Goal: Navigation & Orientation: Find specific page/section

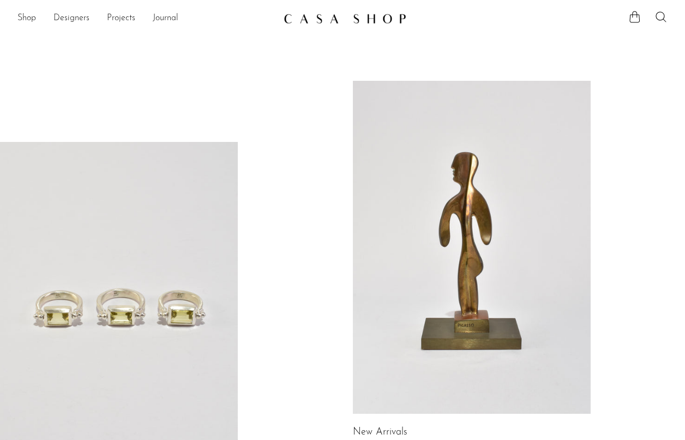
click at [351, 17] on img at bounding box center [345, 18] width 123 height 11
click at [24, 16] on link "Shop" at bounding box center [26, 18] width 19 height 14
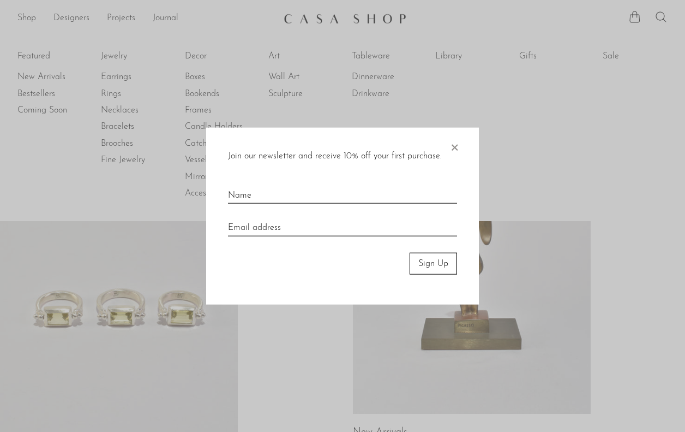
click at [456, 142] on span "×" at bounding box center [454, 144] width 11 height 35
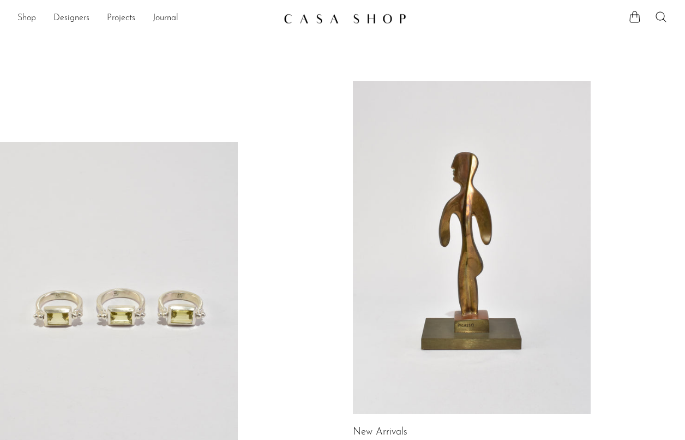
click at [24, 16] on link "Shop" at bounding box center [26, 18] width 19 height 14
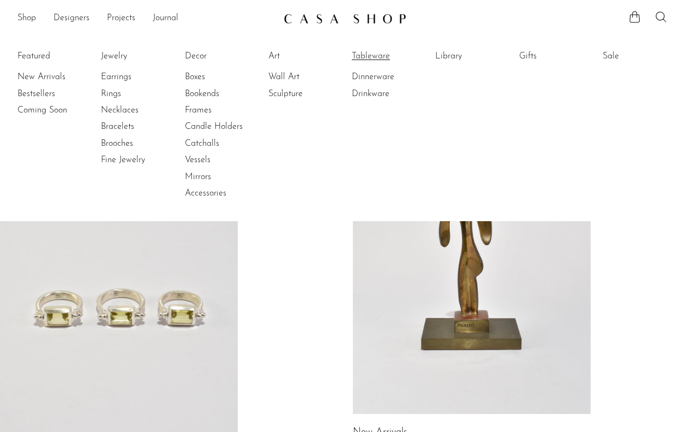
click at [380, 58] on link "Tableware" at bounding box center [393, 56] width 82 height 12
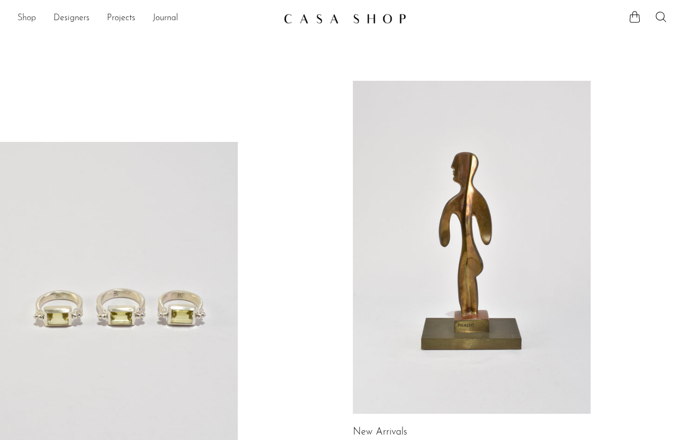
click at [29, 21] on link "Shop" at bounding box center [26, 18] width 19 height 14
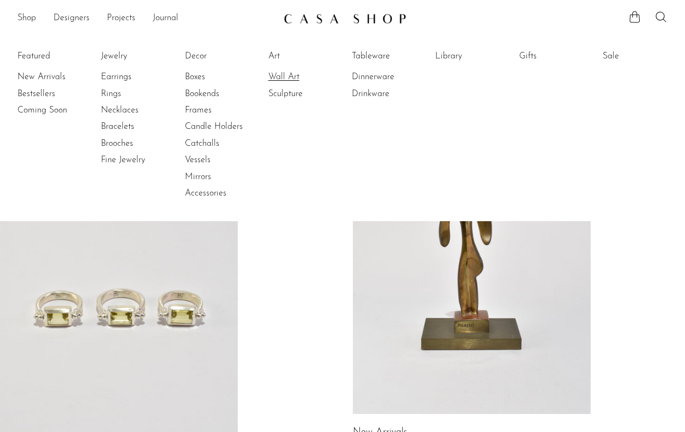
click at [300, 81] on link "Wall Art" at bounding box center [309, 77] width 82 height 12
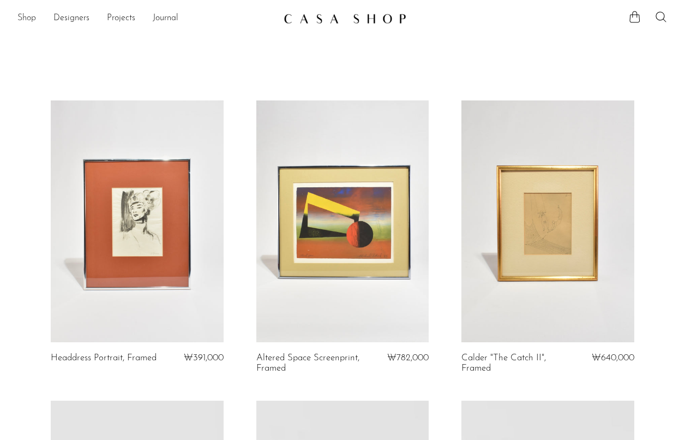
click at [28, 20] on link "Shop" at bounding box center [26, 18] width 19 height 14
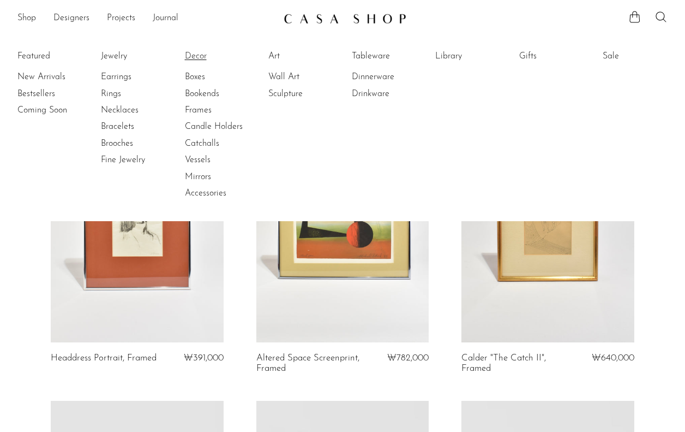
click at [200, 59] on link "Decor" at bounding box center [226, 56] width 82 height 12
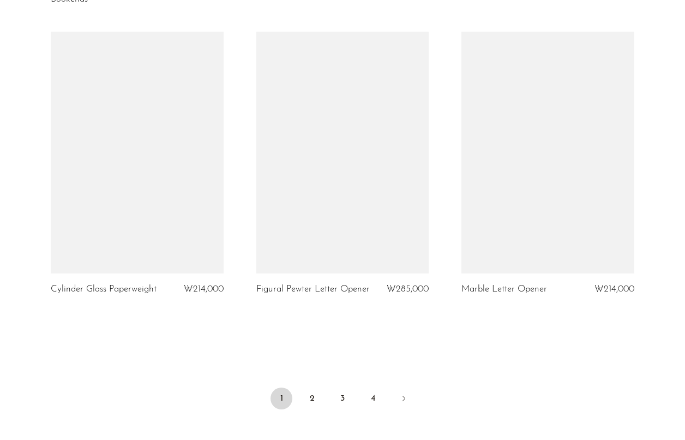
scroll to position [3472, 0]
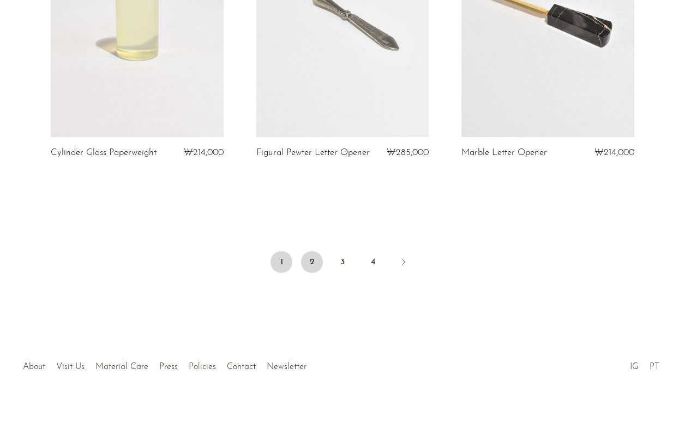
click at [314, 259] on link "2" at bounding box center [312, 262] width 22 height 22
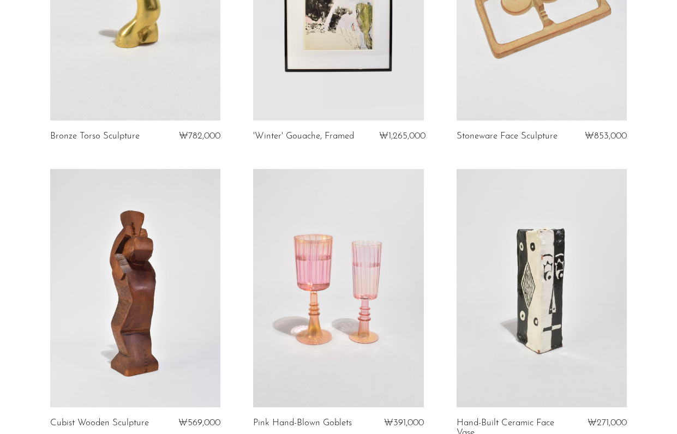
scroll to position [1446, 0]
